Goal: Task Accomplishment & Management: Complete application form

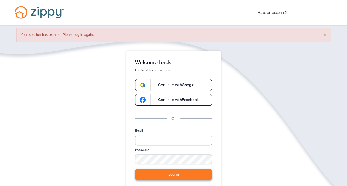
type input "**********"
click at [179, 176] on button "Log in" at bounding box center [173, 174] width 77 height 11
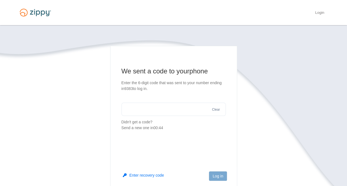
click at [140, 112] on input "text" at bounding box center [174, 109] width 104 height 13
type input "******"
click at [218, 179] on button "Log in" at bounding box center [218, 176] width 18 height 9
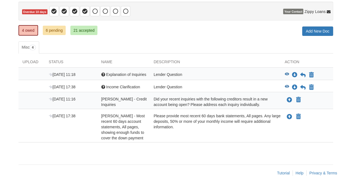
scroll to position [59, 0]
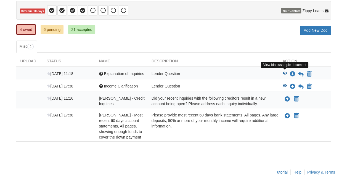
click at [285, 72] on icon "View Explanation of Inquiries" at bounding box center [285, 74] width 4 height 4
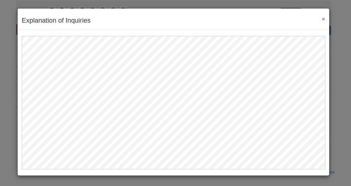
click at [324, 18] on button "×" at bounding box center [322, 19] width 6 height 6
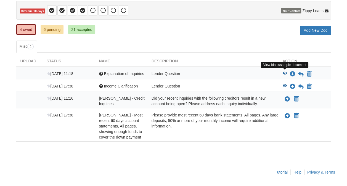
click at [283, 72] on icon "View Explanation of Inquiries" at bounding box center [285, 74] width 4 height 4
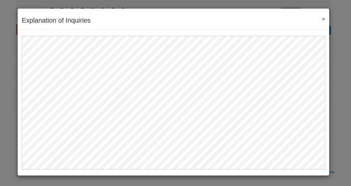
click at [324, 17] on button "×" at bounding box center [322, 19] width 6 height 6
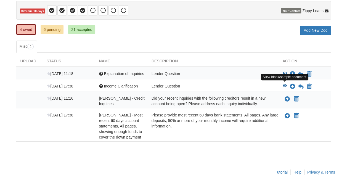
click at [283, 84] on icon "View Income Clarification" at bounding box center [285, 86] width 4 height 4
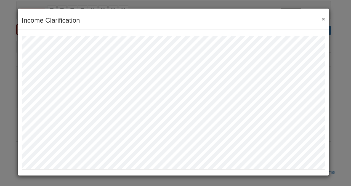
click at [324, 21] on button "×" at bounding box center [322, 19] width 6 height 6
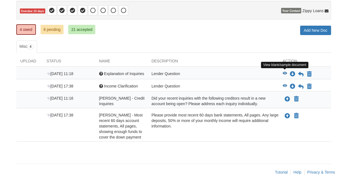
click at [284, 72] on icon "View Explanation of Inquiries" at bounding box center [285, 74] width 4 height 4
